Goal: Transaction & Acquisition: Purchase product/service

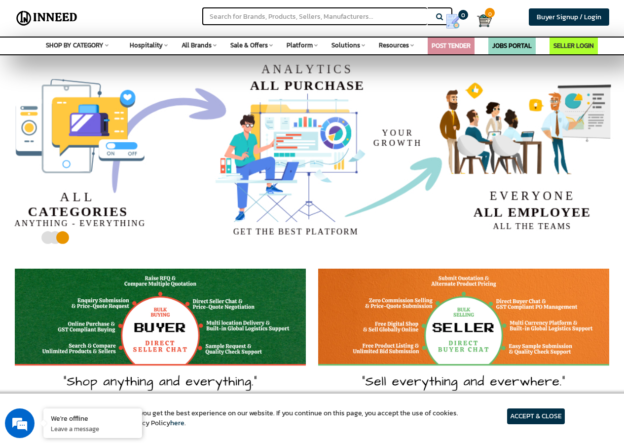
drag, startPoint x: 627, startPoint y: 111, endPoint x: 630, endPoint y: -4, distance: 115.0
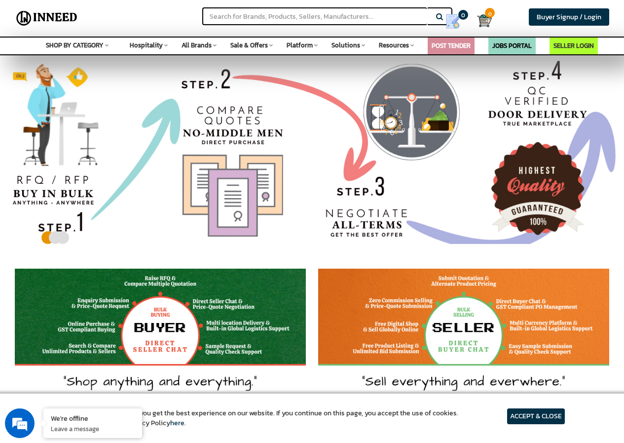
click at [266, 47] on span "Sale & Offers" at bounding box center [248, 44] width 37 height 9
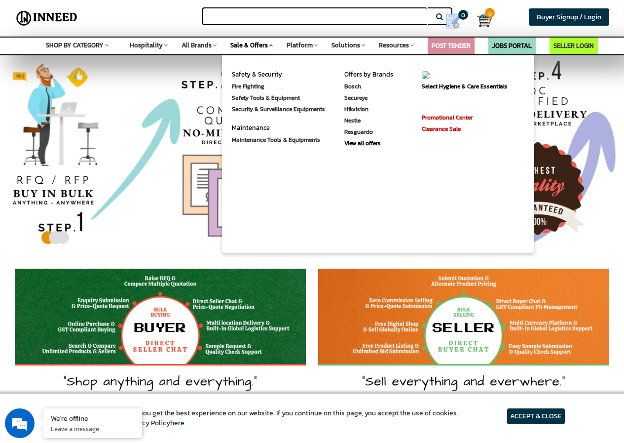
click at [294, 17] on input "text" at bounding box center [314, 16] width 225 height 18
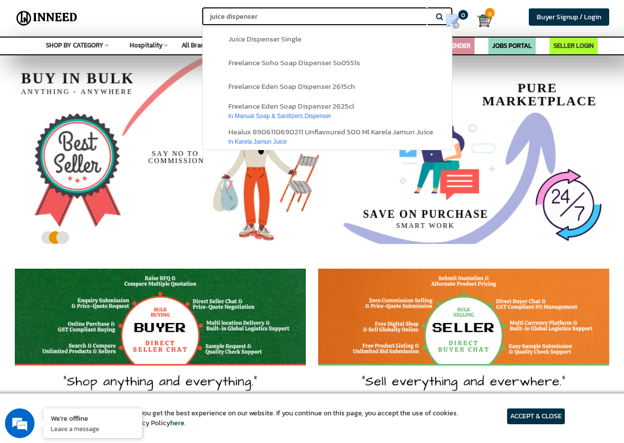
type input "juice dispenser"
click at [428, 7] on button "Search" at bounding box center [440, 16] width 25 height 18
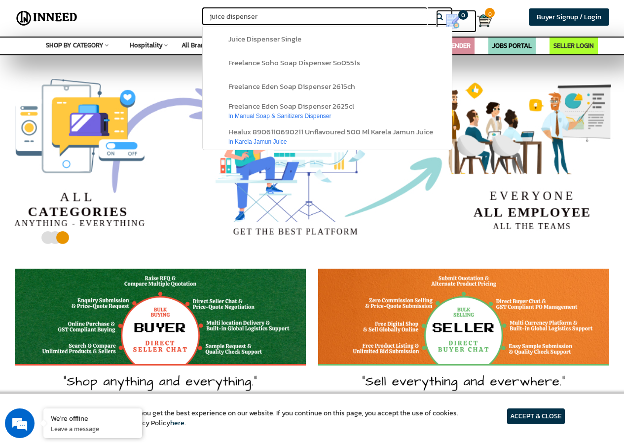
click at [438, 18] on link "0" at bounding box center [456, 21] width 40 height 23
